Goal: Information Seeking & Learning: Learn about a topic

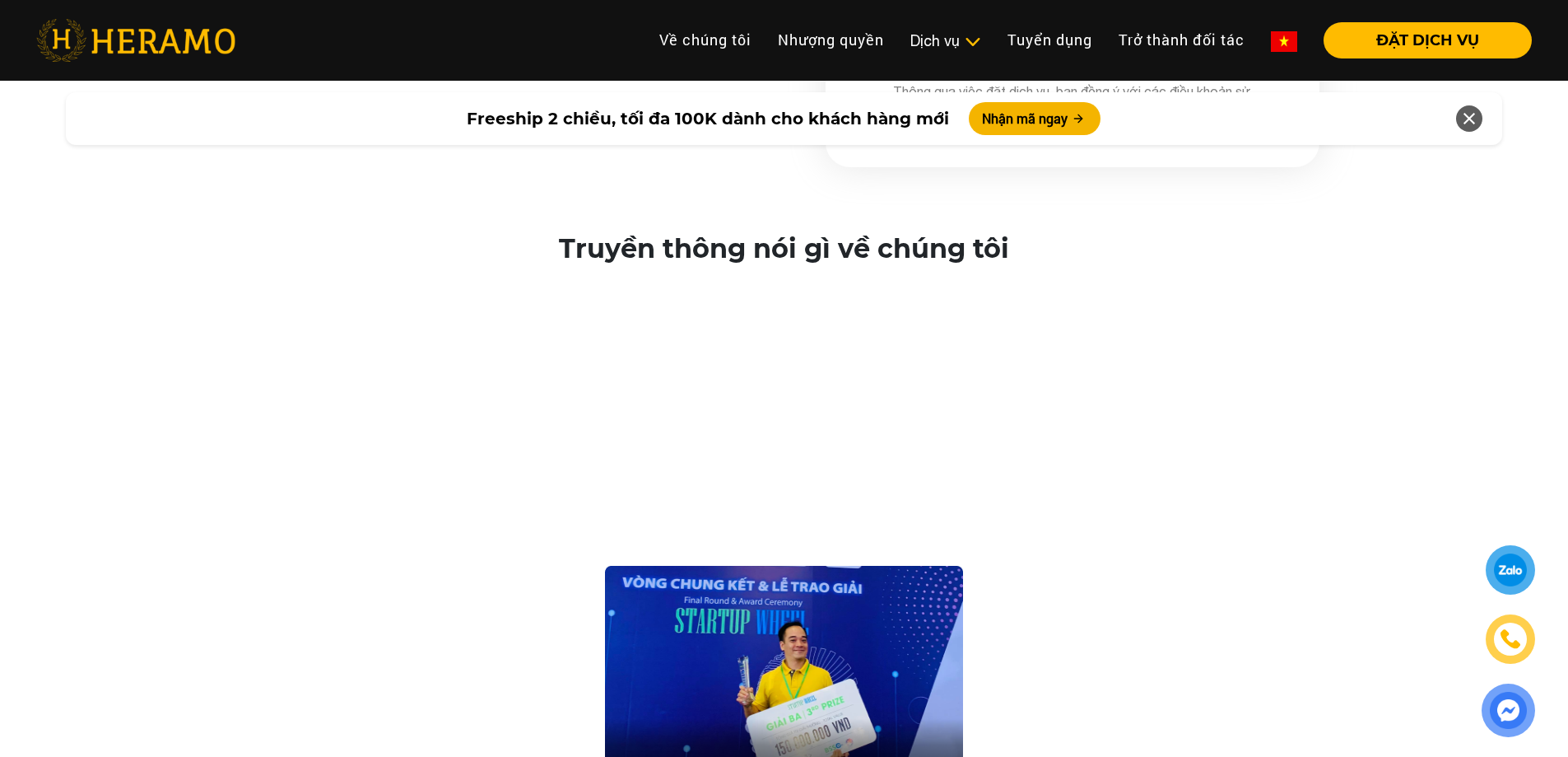
scroll to position [2881, 0]
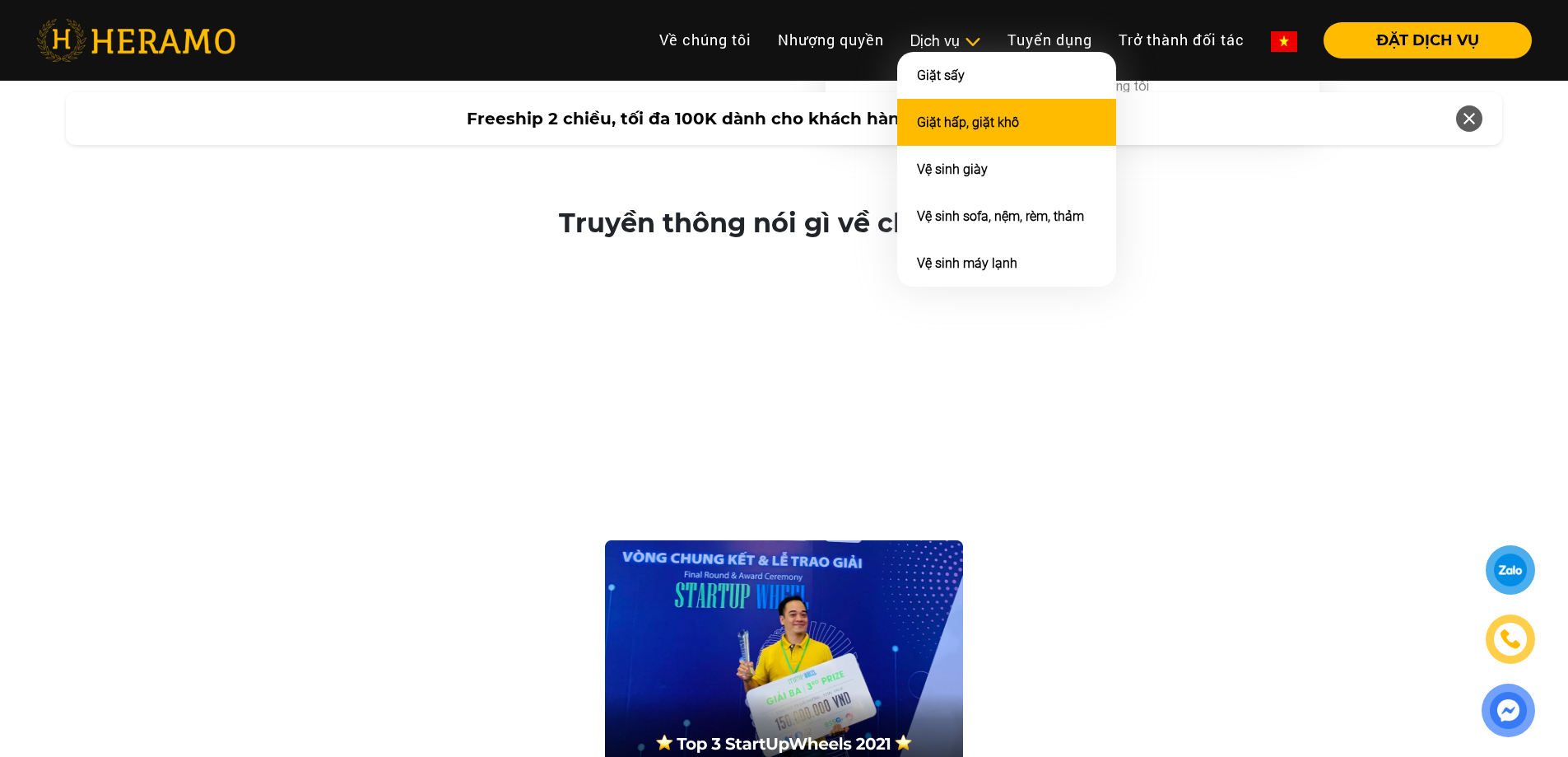
click at [940, 121] on link "Giặt hấp, giặt khô" at bounding box center [968, 122] width 102 height 16
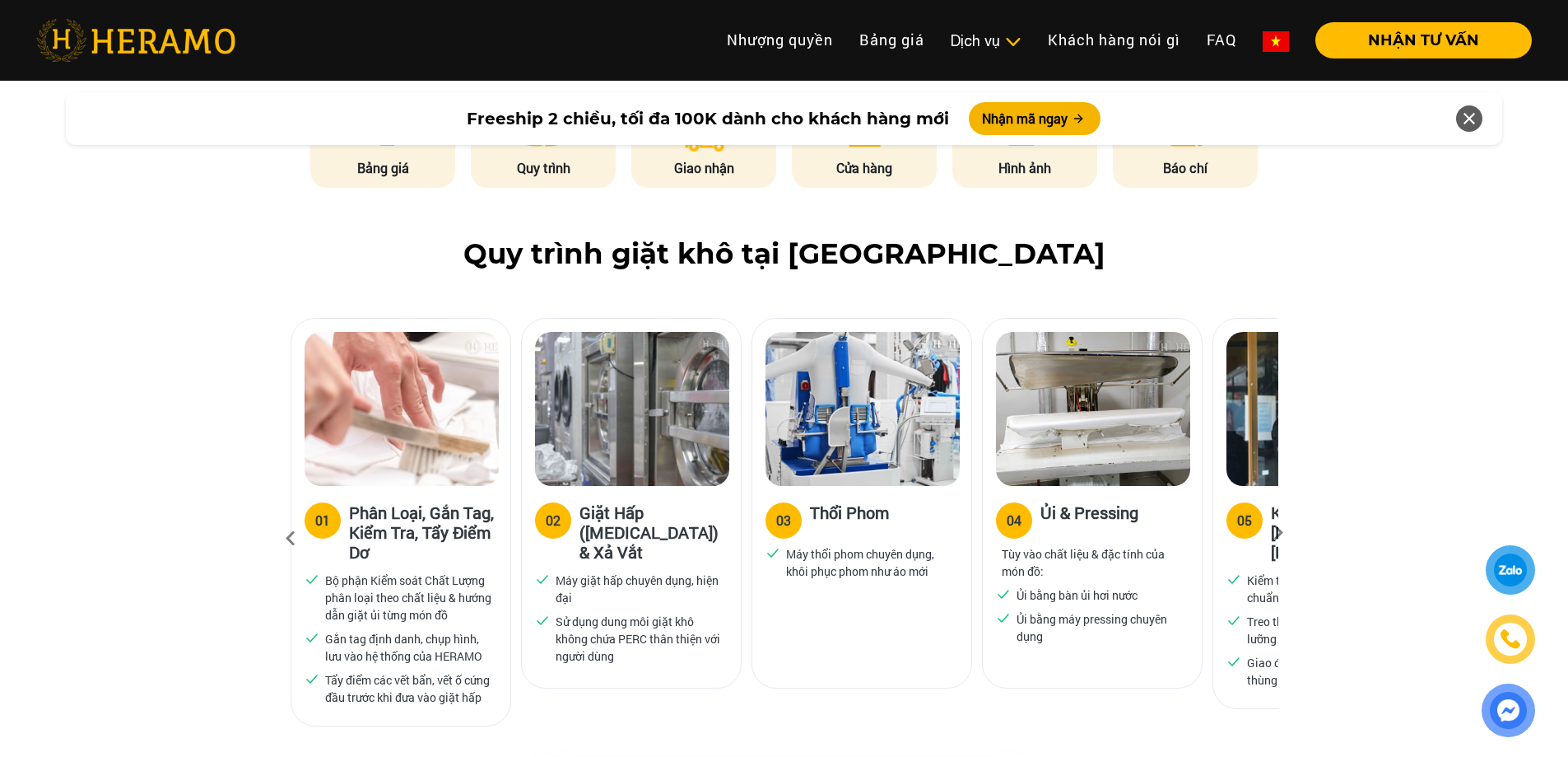
scroll to position [906, 0]
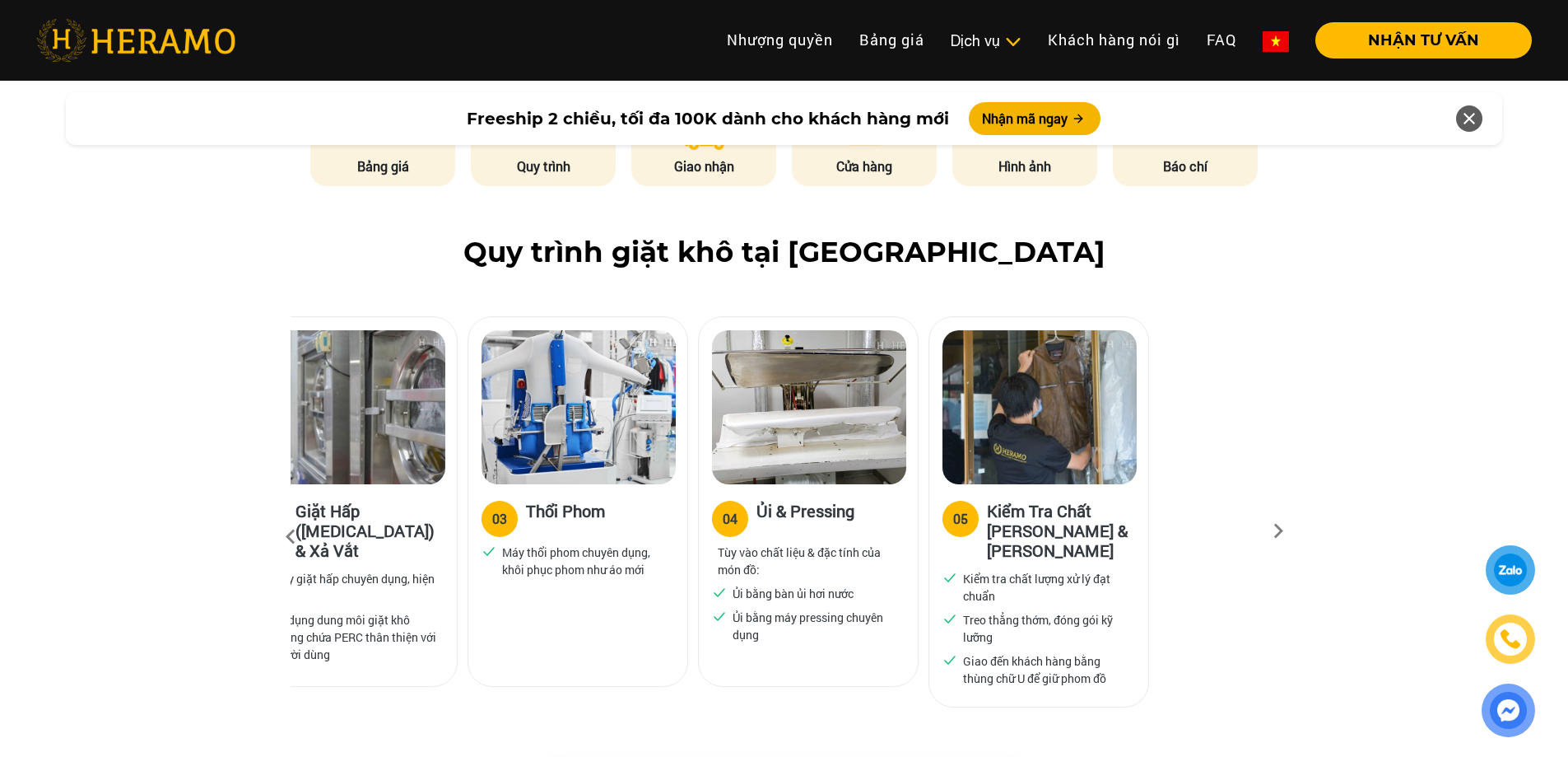
drag, startPoint x: 1166, startPoint y: 506, endPoint x: 841, endPoint y: 513, distance: 325.1
click at [841, 513] on div "04 Ủi & Pressing Tùy vào chất liệu & đặc tính của món đồ: Ủi bằng bàn ủi hơi nư…" at bounding box center [807, 573] width 219 height 179
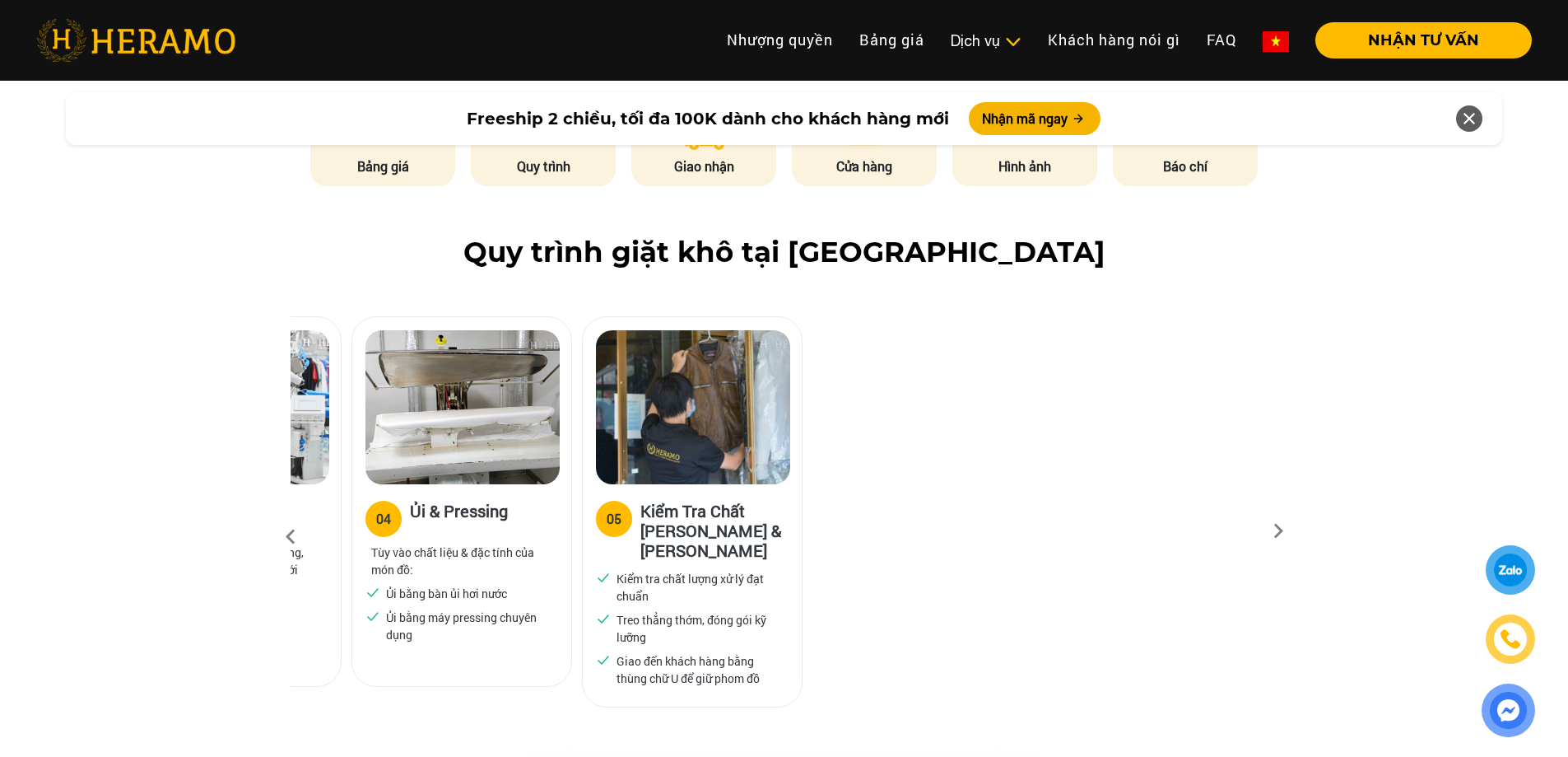
drag, startPoint x: 1163, startPoint y: 468, endPoint x: 737, endPoint y: 485, distance: 426.3
click at [747, 501] on h3 "Kiểm Tra Chất [PERSON_NAME] & [PERSON_NAME]" at bounding box center [714, 530] width 148 height 59
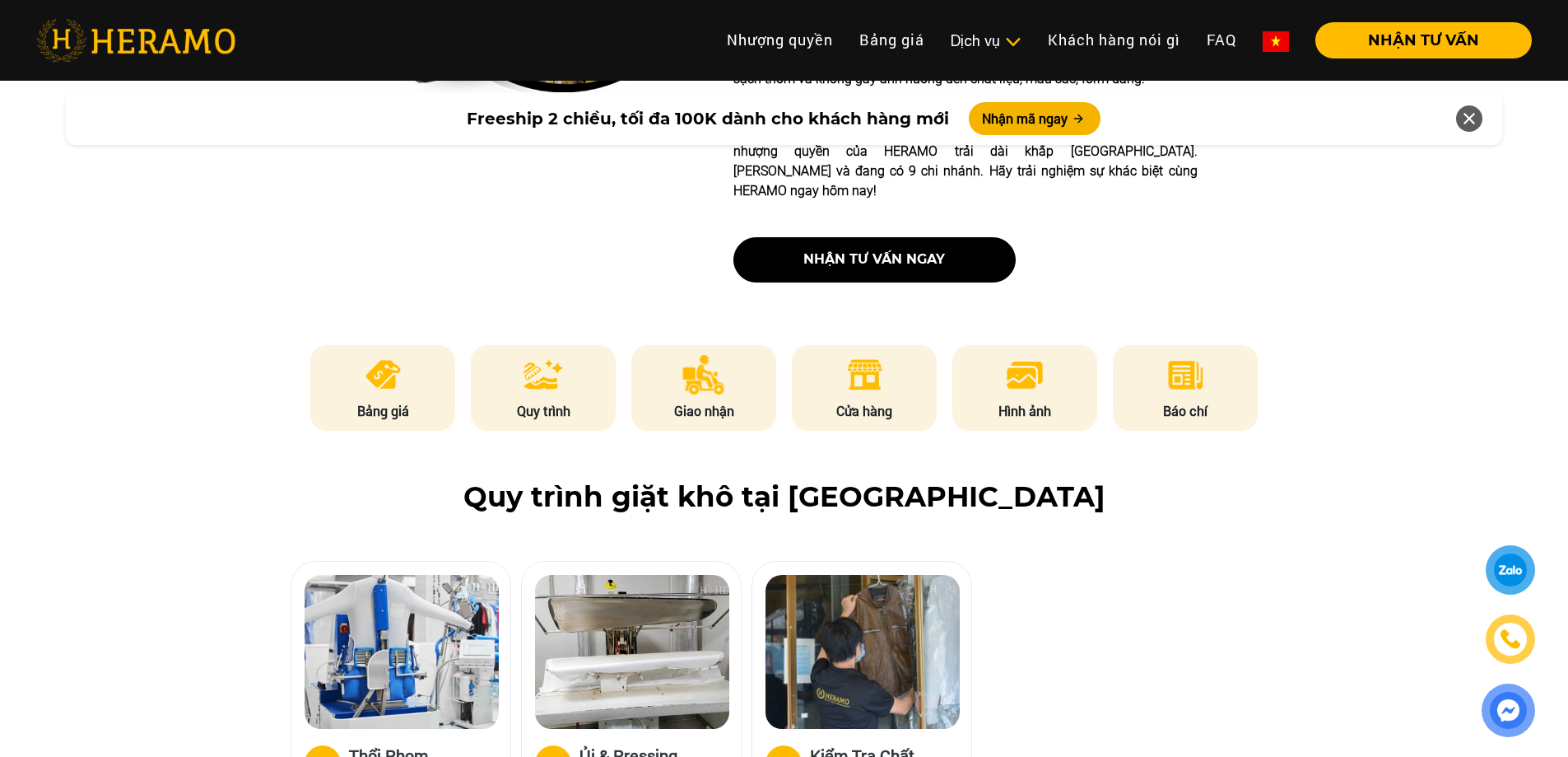
scroll to position [659, 0]
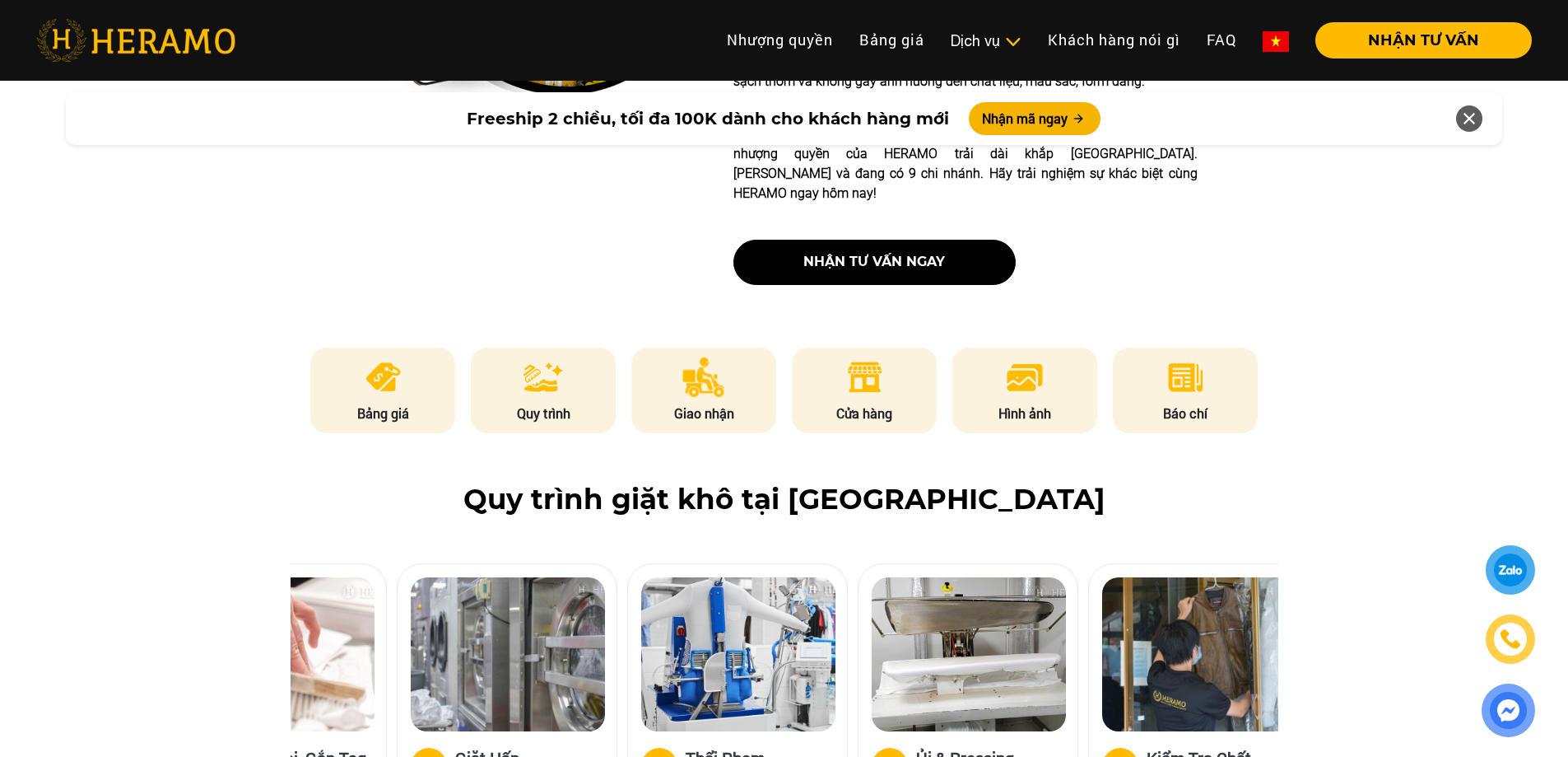
drag, startPoint x: 663, startPoint y: 577, endPoint x: 1010, endPoint y: 558, distance: 347.5
click at [1003, 577] on img at bounding box center [969, 654] width 195 height 154
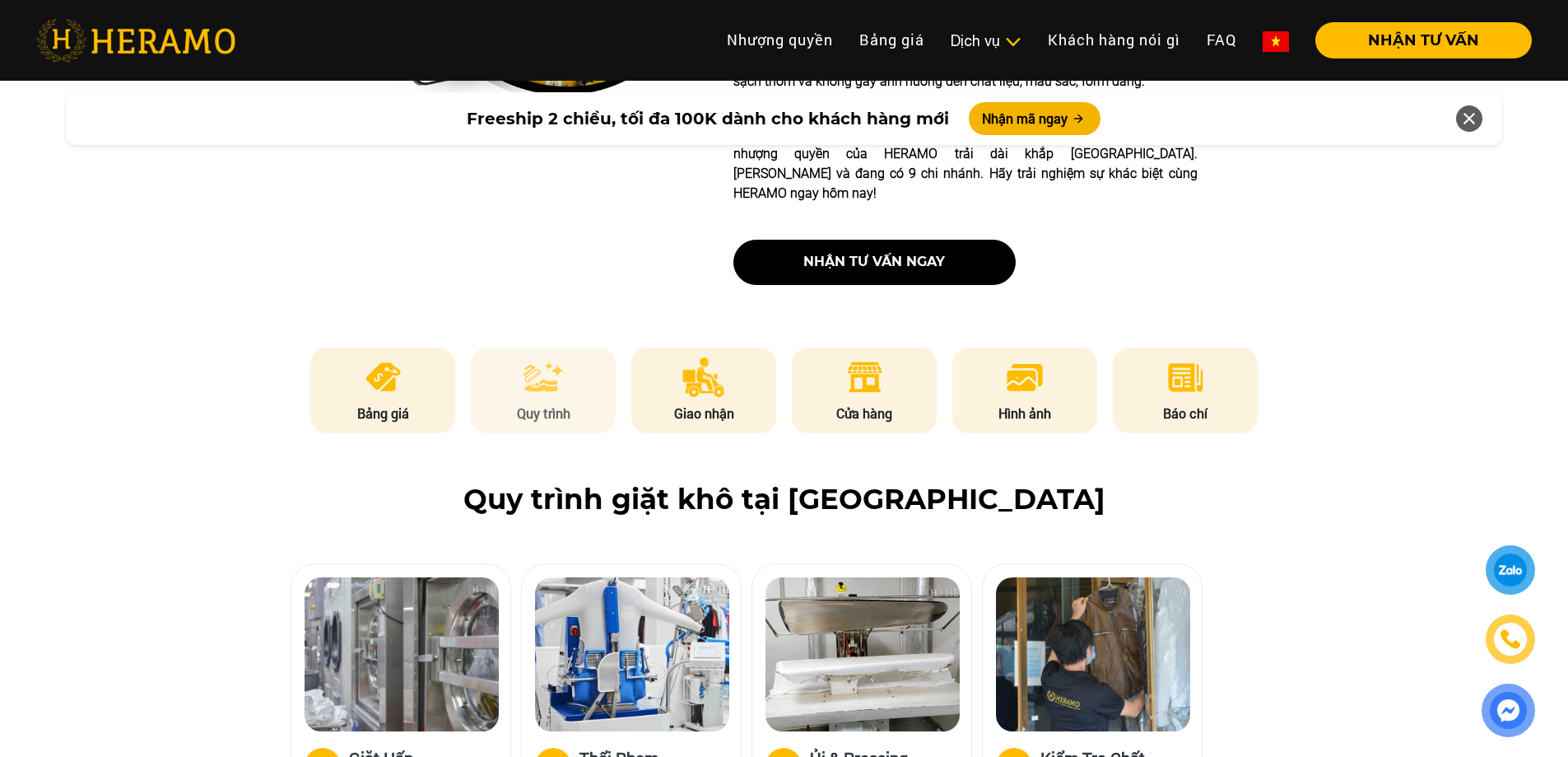
click at [565, 403] on p "Quy trình" at bounding box center [543, 413] width 145 height 20
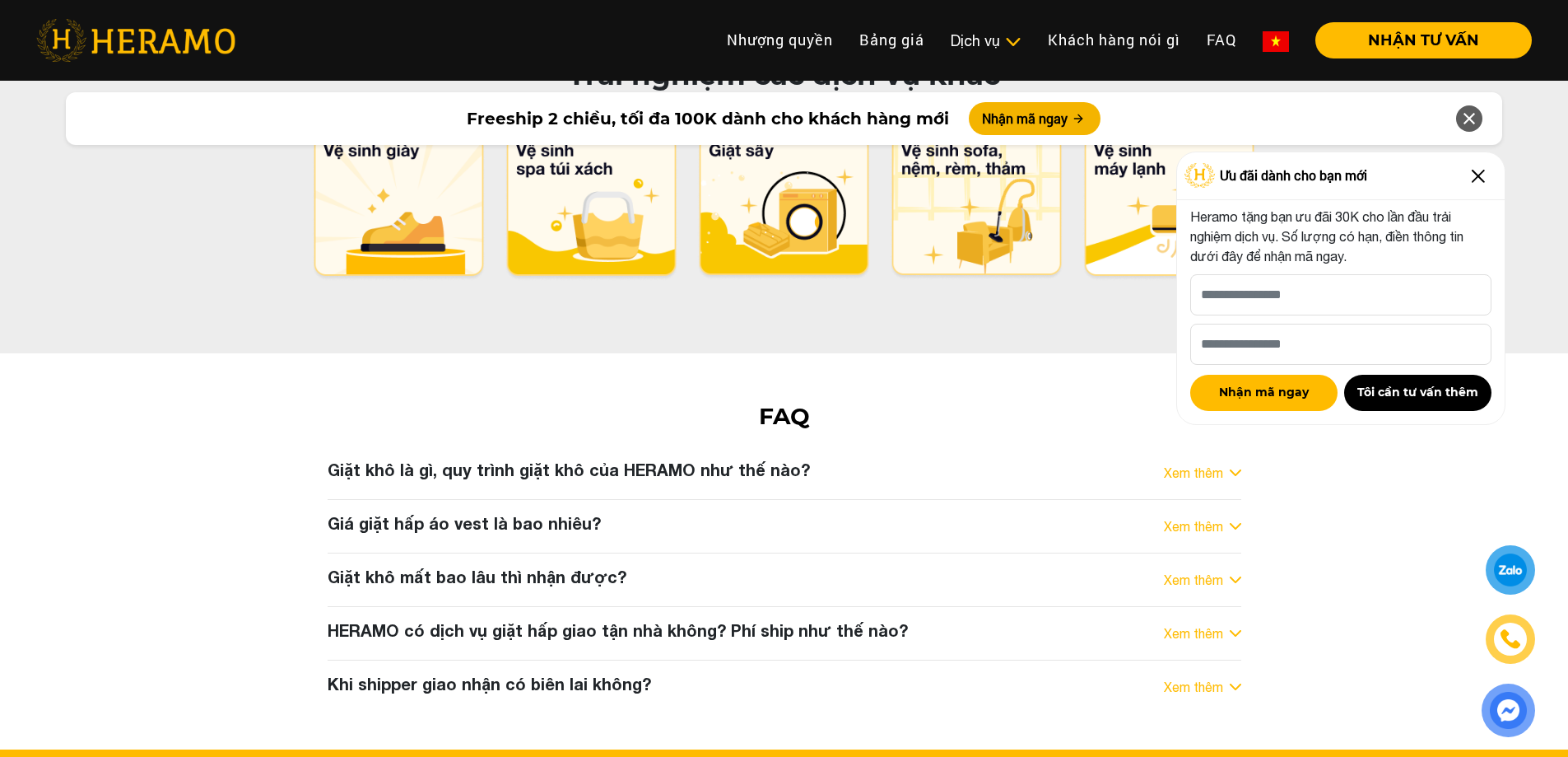
scroll to position [8265, 0]
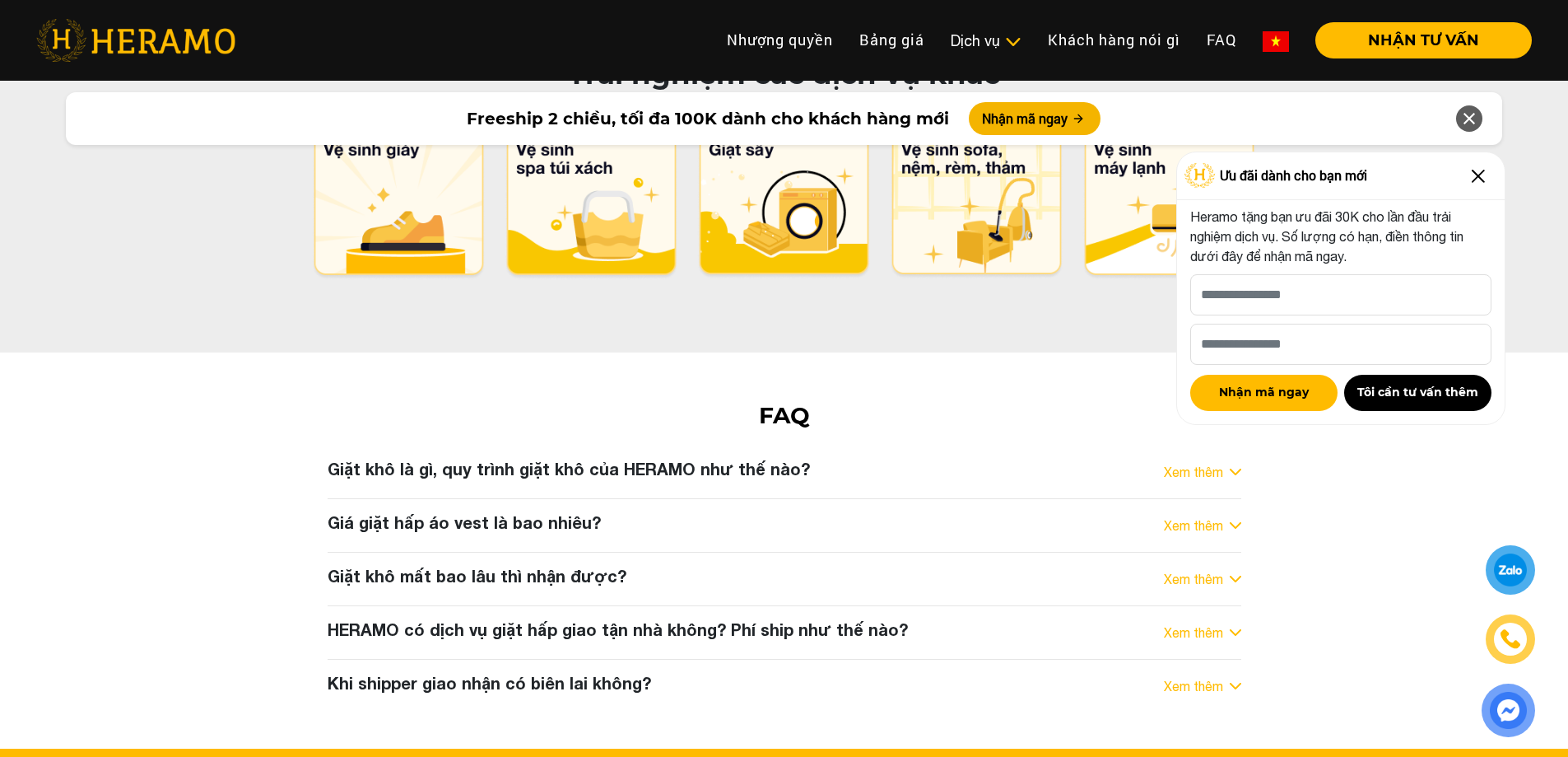
click at [1226, 676] on div "Xem thêm" at bounding box center [1202, 686] width 77 height 20
click at [1201, 676] on link "Xem thêm" at bounding box center [1193, 686] width 59 height 20
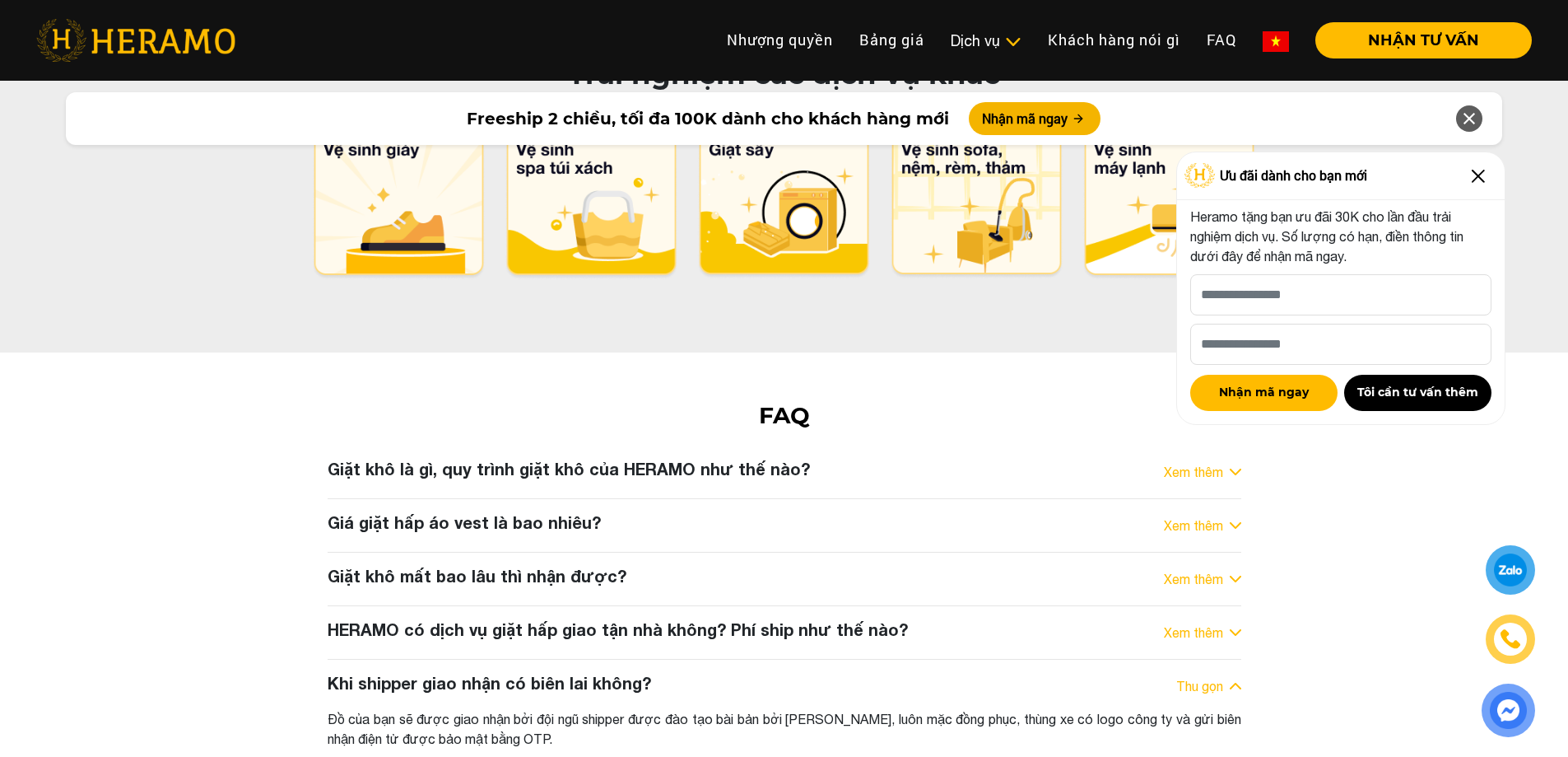
click at [1200, 622] on link "Xem thêm" at bounding box center [1193, 632] width 59 height 20
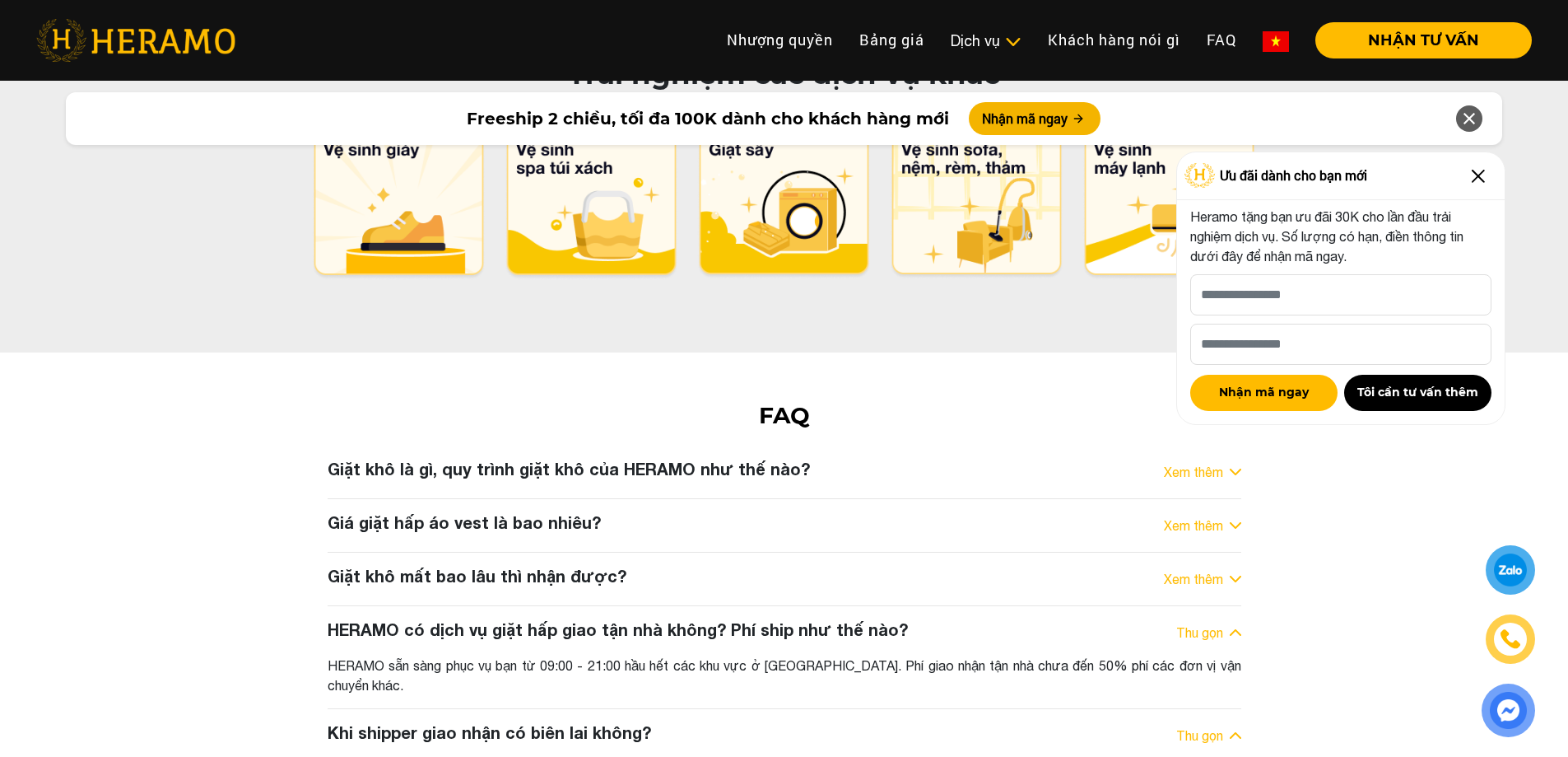
click at [1048, 656] on div "HERAMO sẵn sàng phục vụ bạn từ 09:00 - 21:00 hầu hết các khu vực ở [GEOGRAPHIC_…" at bounding box center [784, 675] width 914 height 40
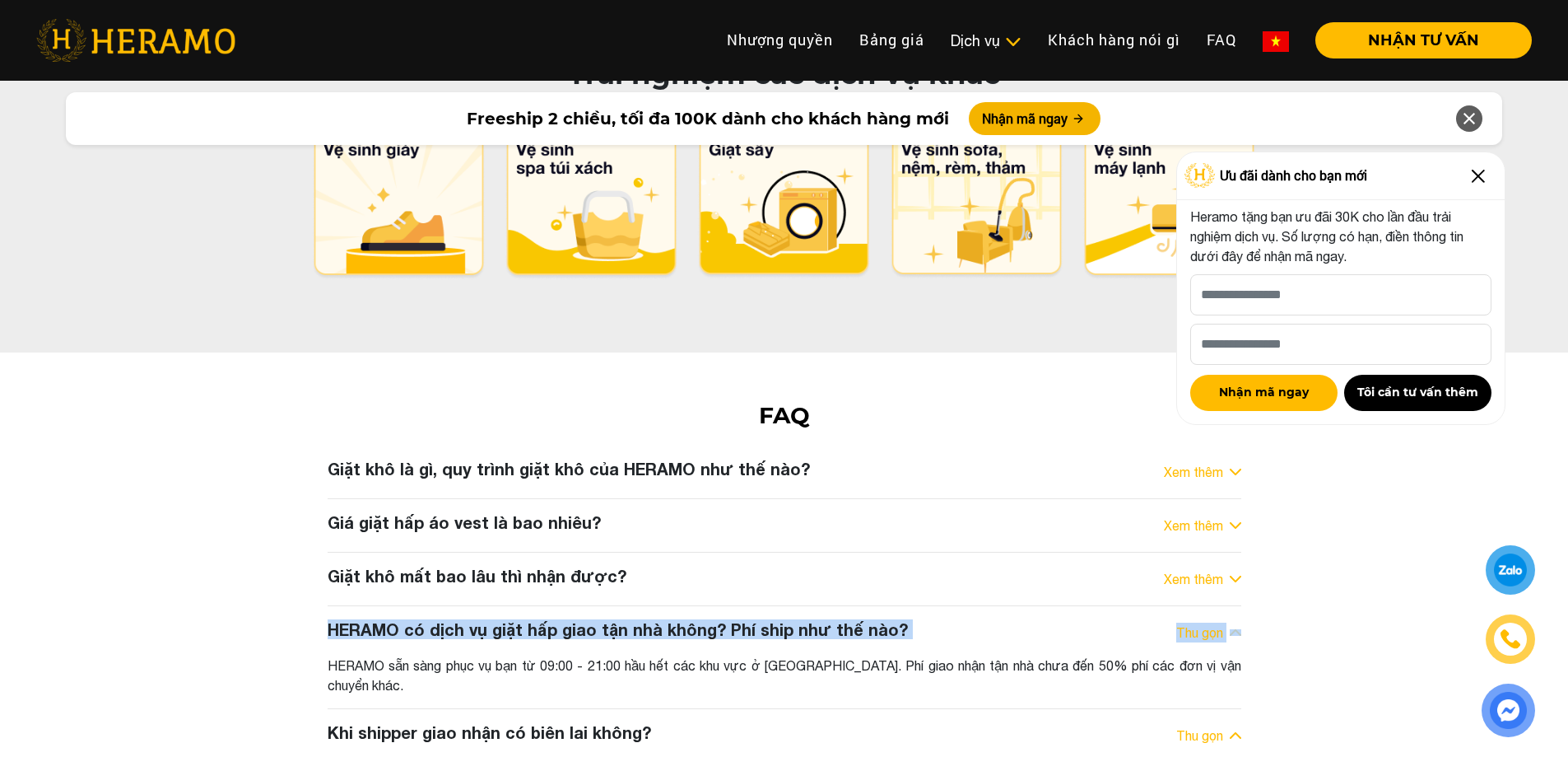
click at [1048, 656] on div "HERAMO sẵn sàng phục vụ bạn từ 09:00 - 21:00 hầu hết các khu vực ở [GEOGRAPHIC_…" at bounding box center [784, 675] width 914 height 40
click at [1326, 525] on div "FAQ Giặt khô là gì, quy trình giặt khô của HERAMO như thế nào? Xem thêm Giặt kh…" at bounding box center [784, 600] width 1568 height 397
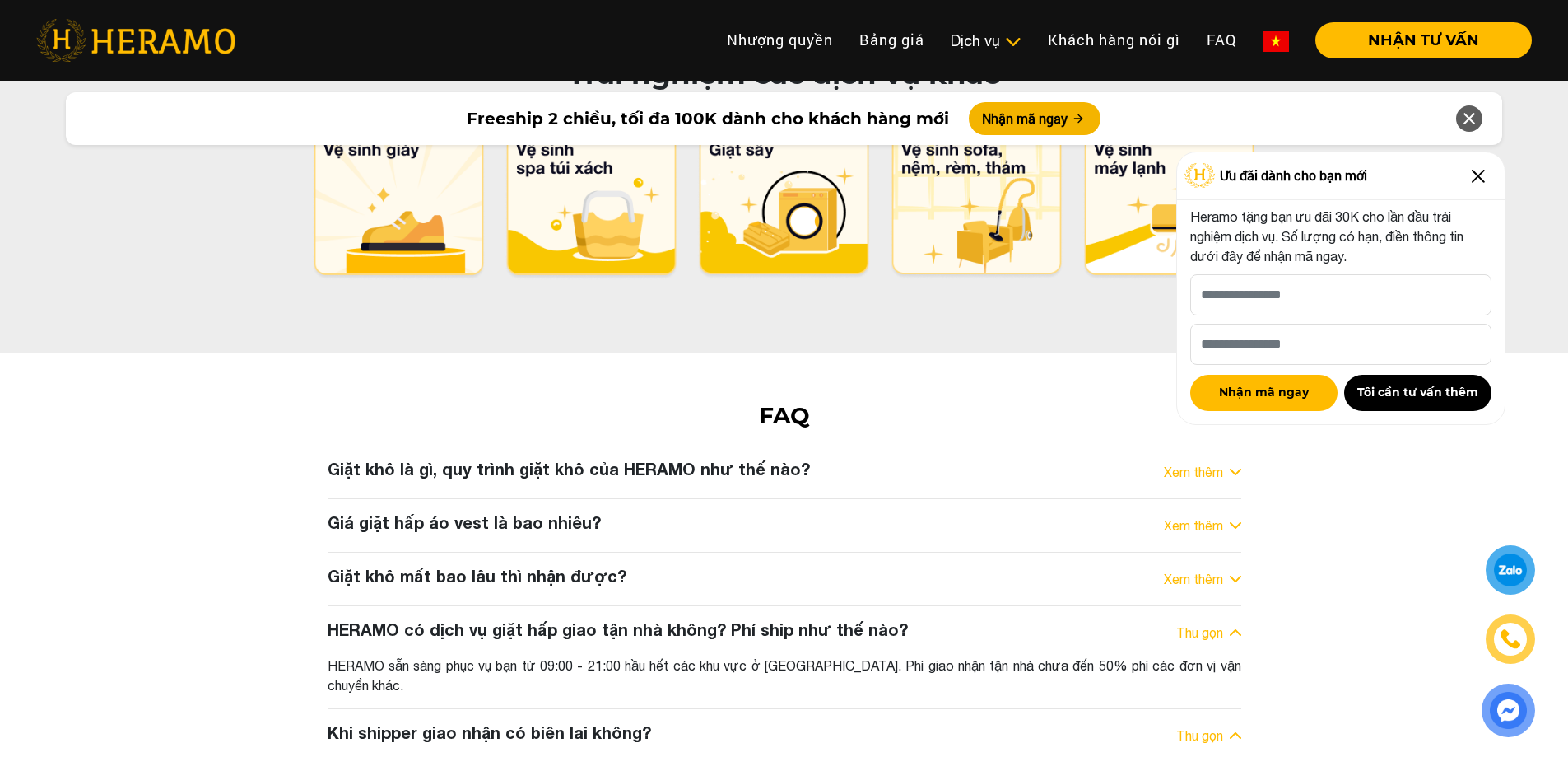
click at [1472, 174] on img at bounding box center [1478, 176] width 27 height 27
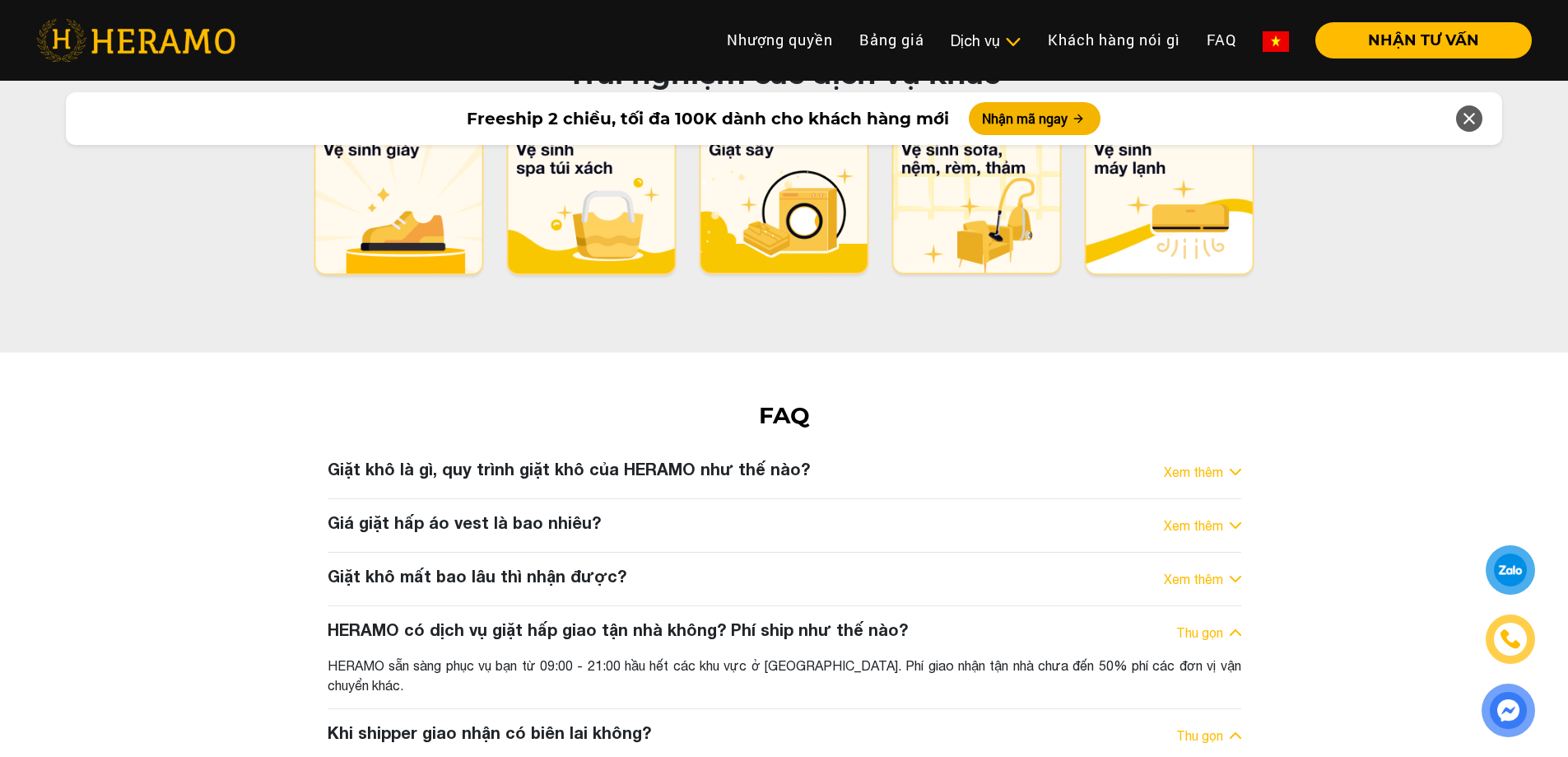
click at [1187, 569] on link "Xem thêm" at bounding box center [1193, 579] width 59 height 20
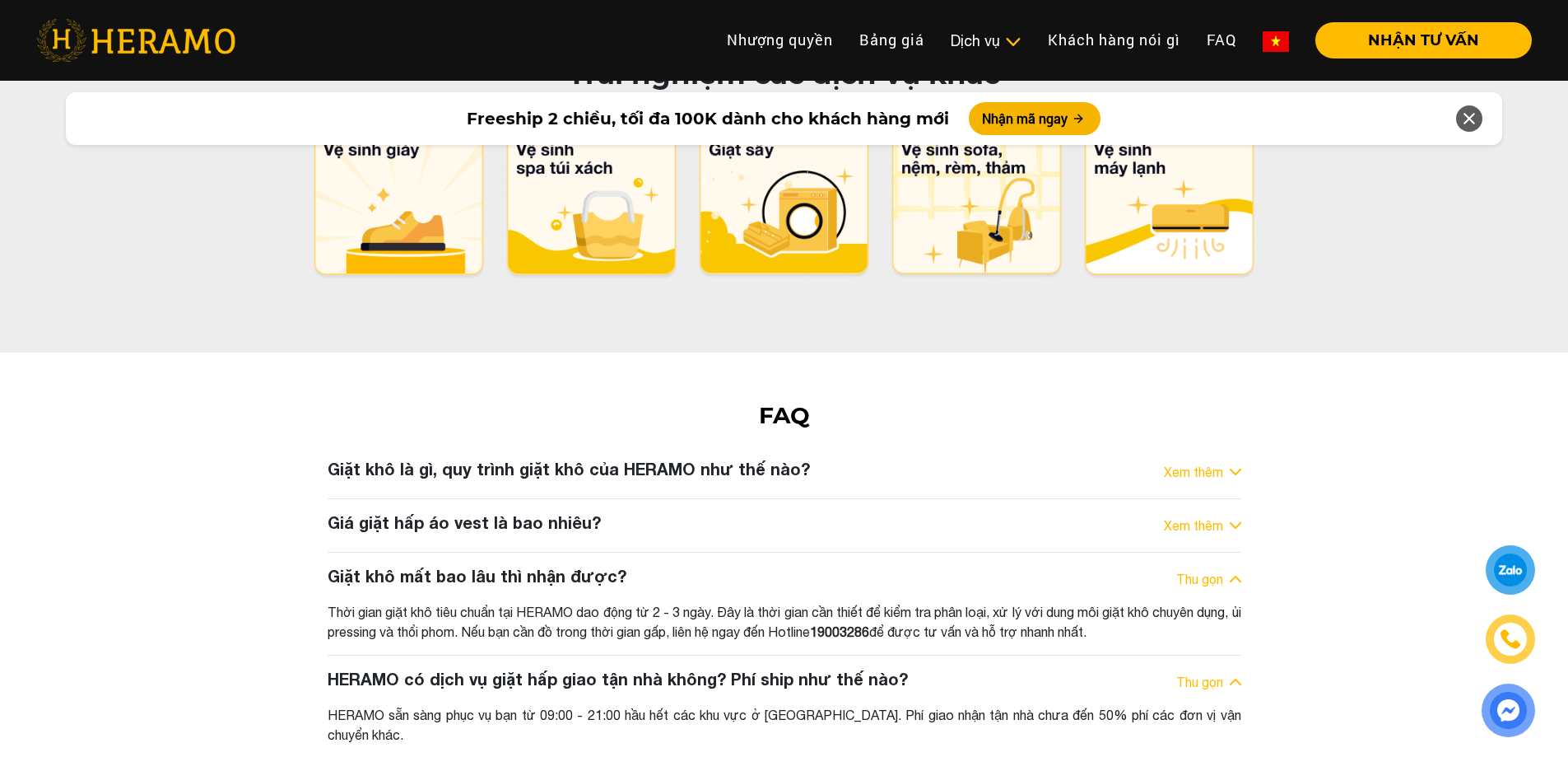
click at [1225, 516] on div "Xem thêm" at bounding box center [1202, 526] width 77 height 20
click at [1222, 516] on link "Xem thêm" at bounding box center [1193, 526] width 59 height 20
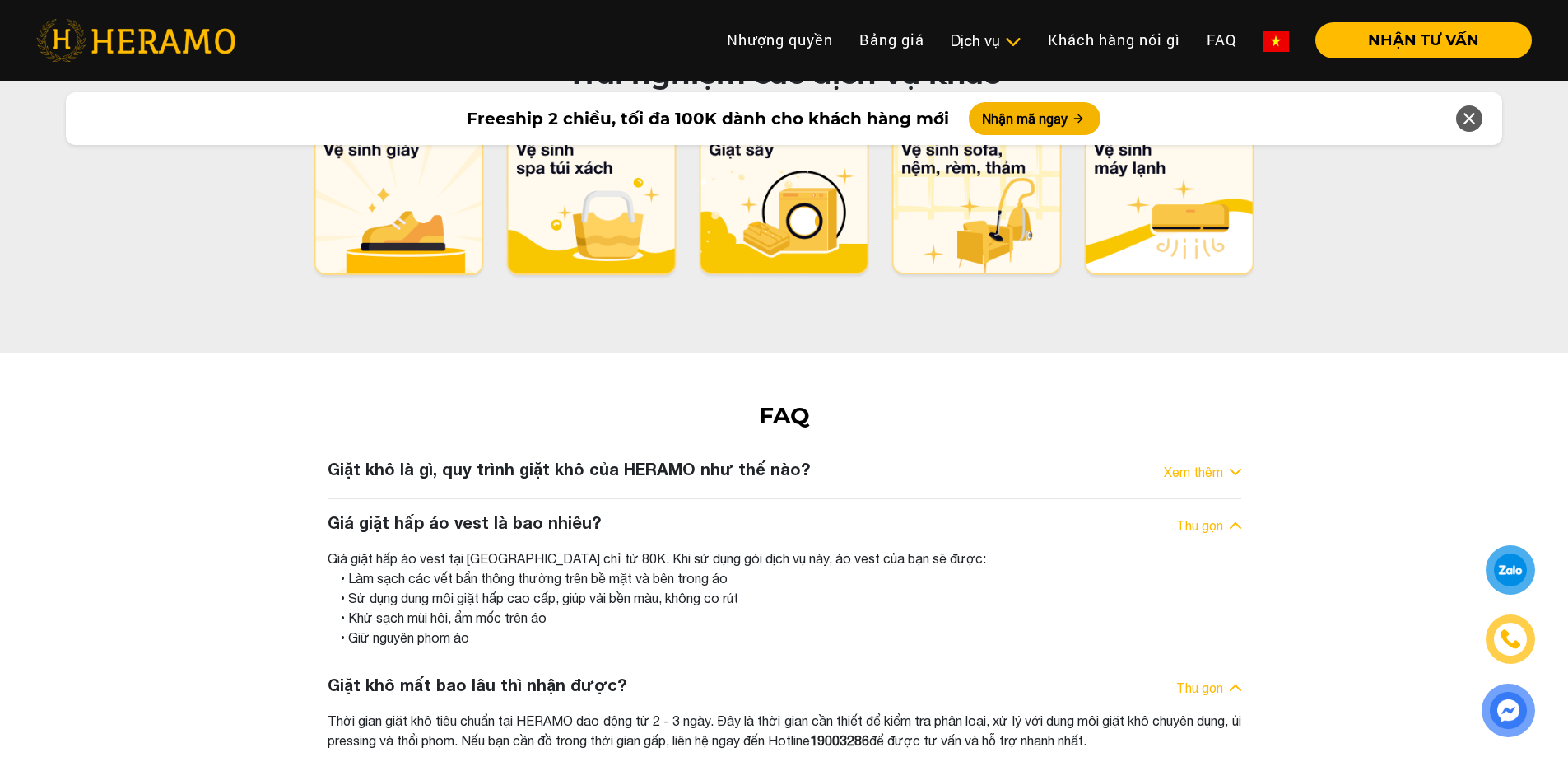
click at [1191, 462] on link "Xem thêm" at bounding box center [1193, 472] width 59 height 20
